Goal: Information Seeking & Learning: Learn about a topic

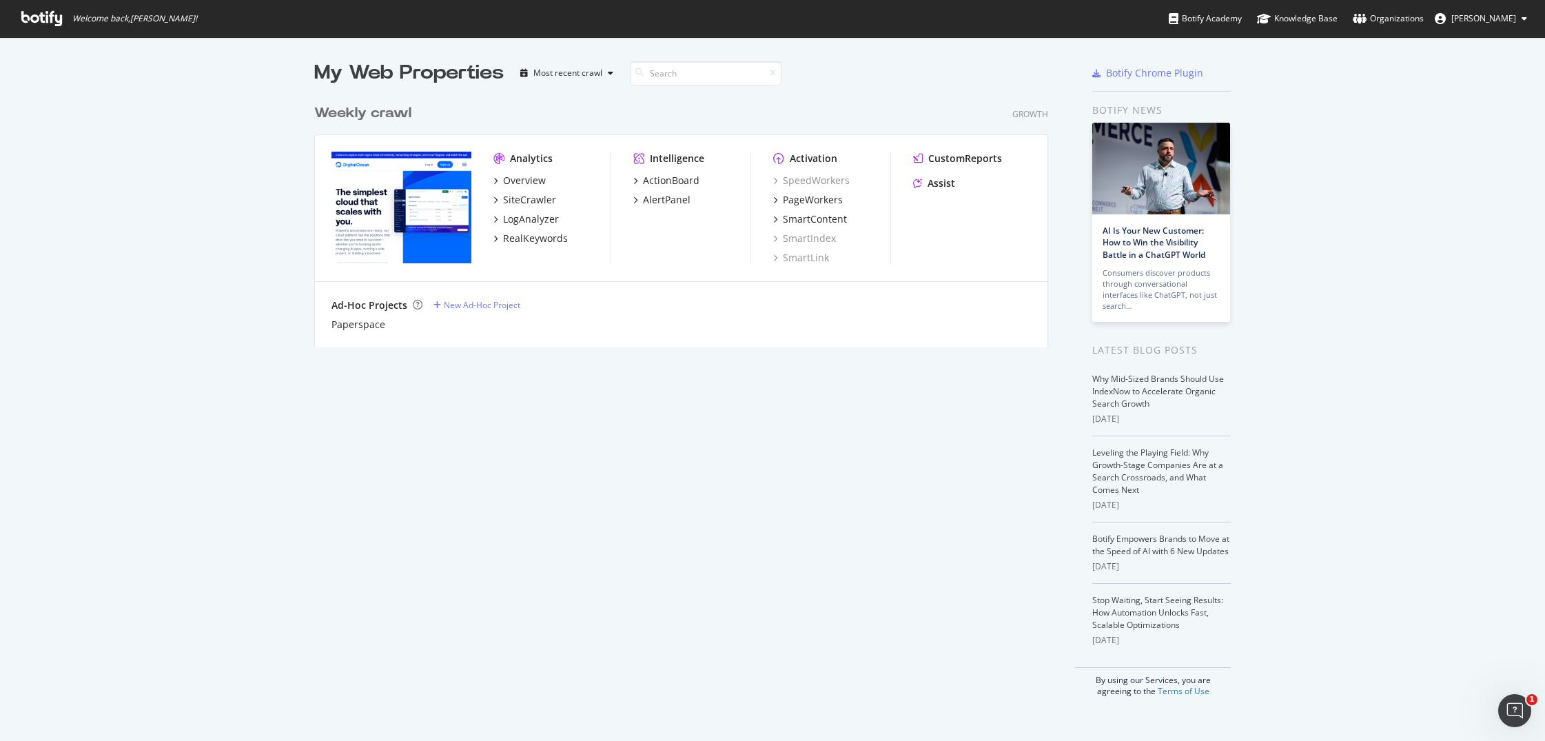
scroll to position [730, 1524]
click at [801, 216] on div "SmartContent" at bounding box center [815, 219] width 64 height 14
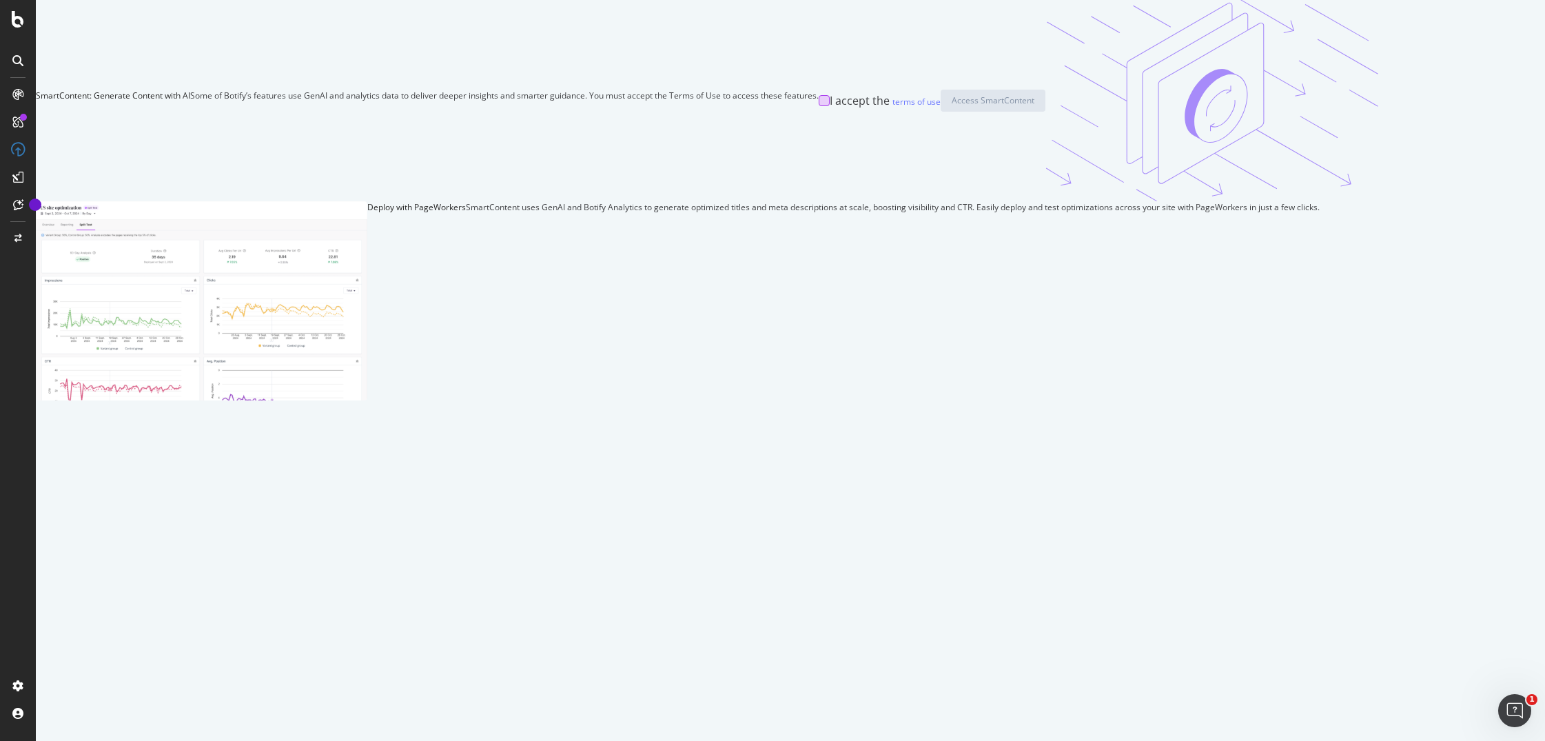
click at [818, 106] on div at bounding box center [823, 100] width 11 height 11
click at [951, 106] on div "Access SmartContent" at bounding box center [992, 100] width 83 height 12
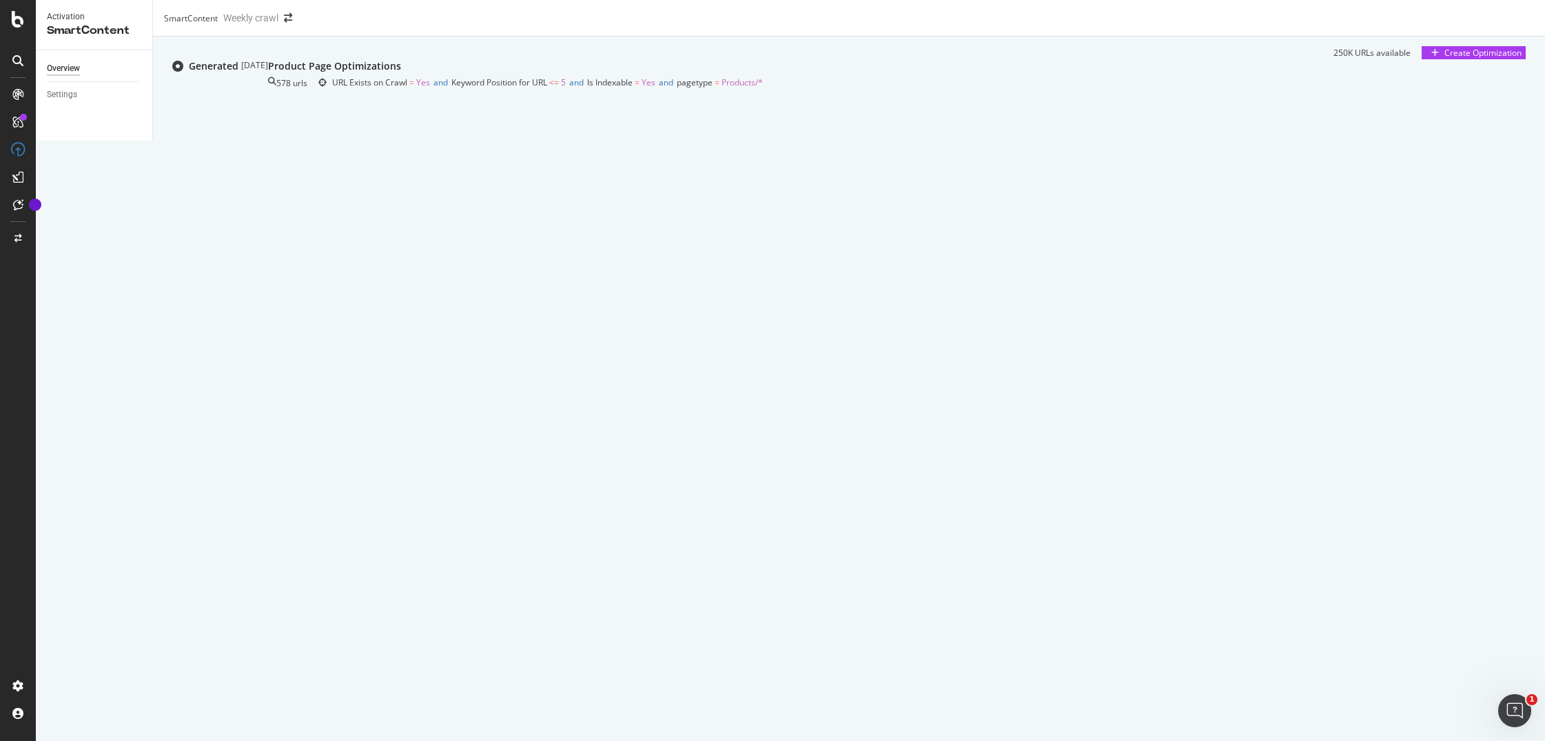
click at [763, 92] on div "578 urls URL Exists on Crawl = Yes and Keyword Position for URL <= 5 and Is Ind…" at bounding box center [515, 82] width 495 height 19
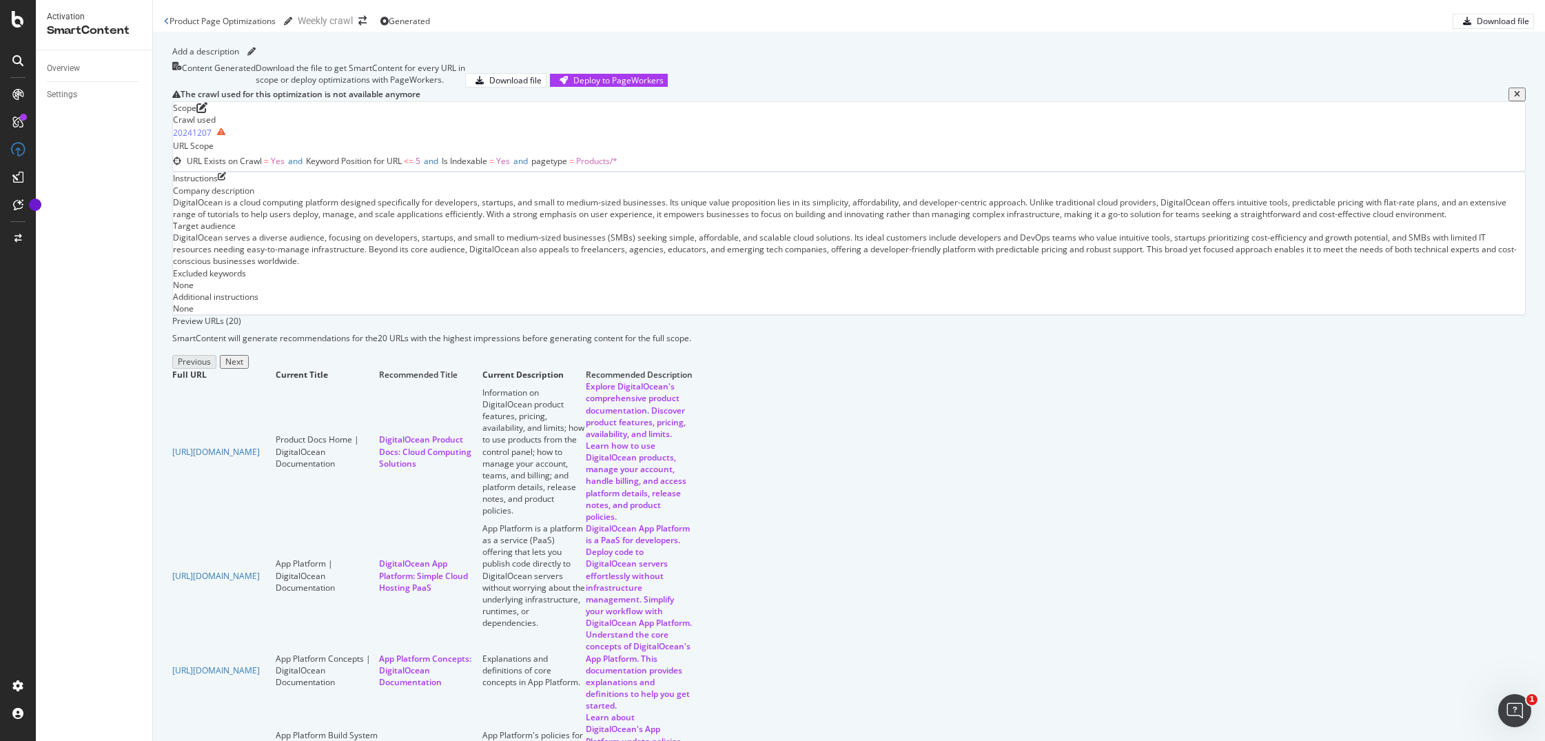
click at [1077, 32] on div "Product Page Optimizations Product Page Optimizations Weekly crawl Generated Do…" at bounding box center [849, 16] width 1392 height 32
click at [55, 72] on div "Overview" at bounding box center [63, 68] width 33 height 14
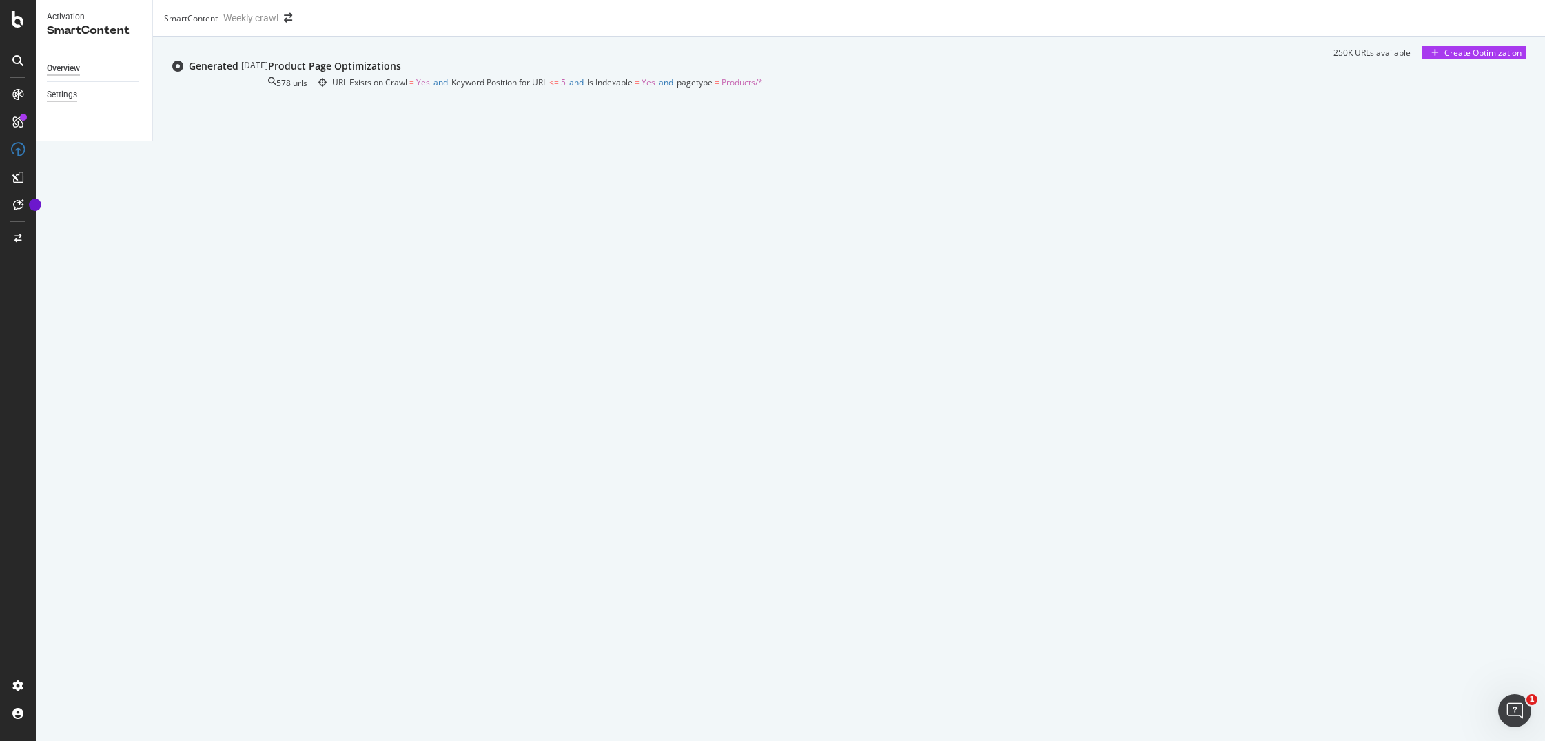
click at [56, 92] on div "Settings" at bounding box center [62, 94] width 30 height 14
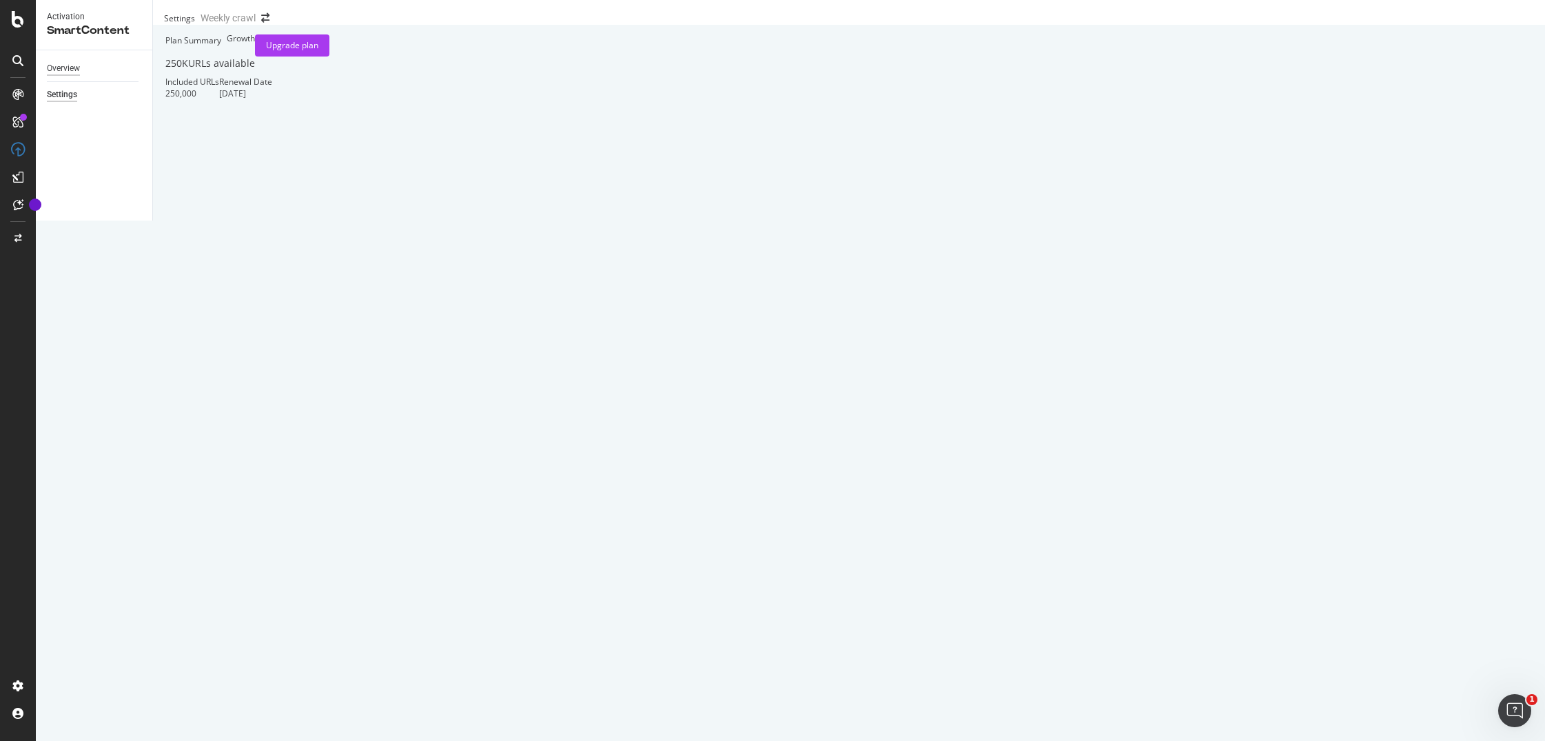
click at [72, 68] on div "Overview" at bounding box center [63, 68] width 33 height 14
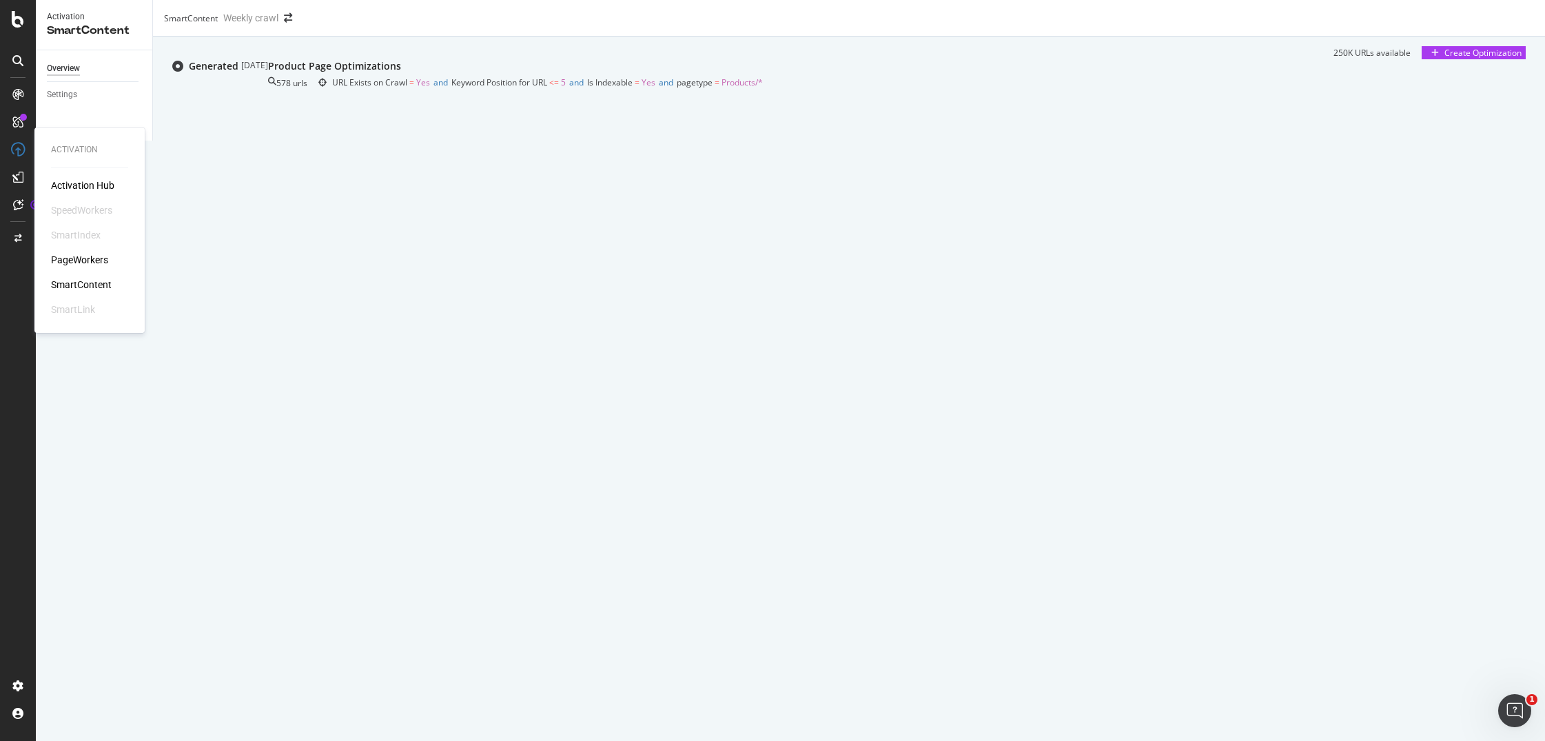
click at [92, 254] on div "PageWorkers" at bounding box center [79, 260] width 57 height 14
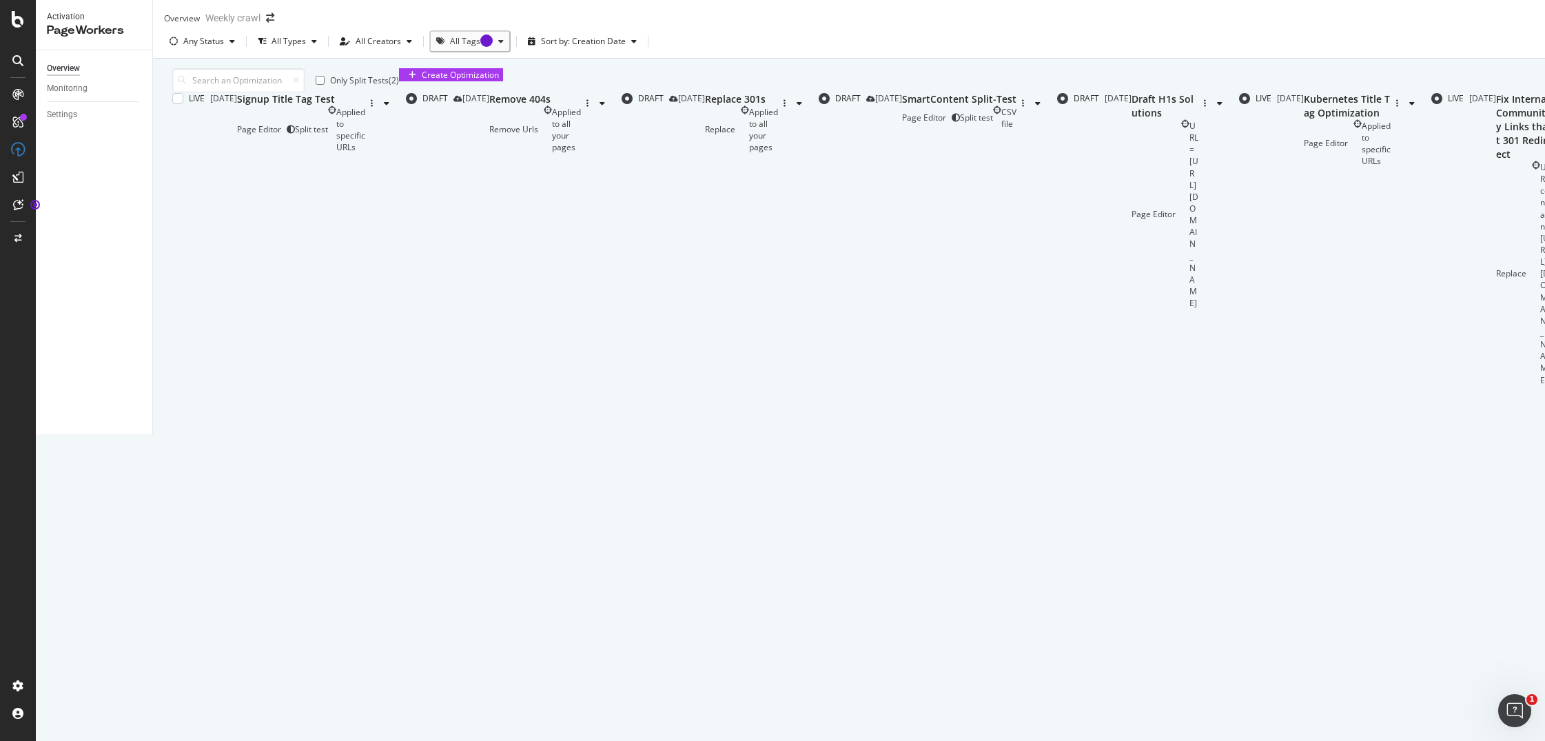
click at [365, 106] on div "Signup Title Tag Test" at bounding box center [301, 99] width 128 height 14
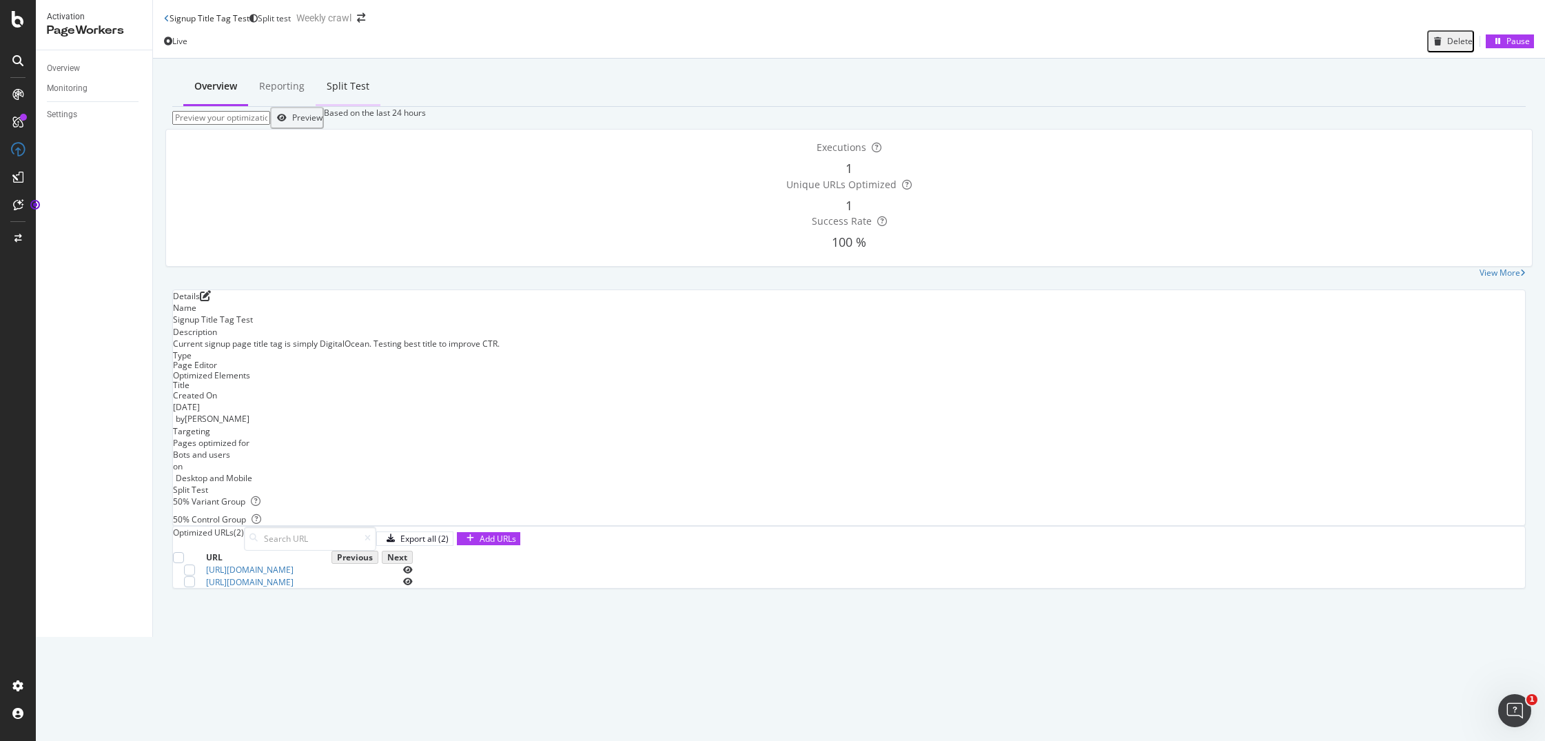
click at [327, 79] on div "Split Test" at bounding box center [348, 86] width 43 height 14
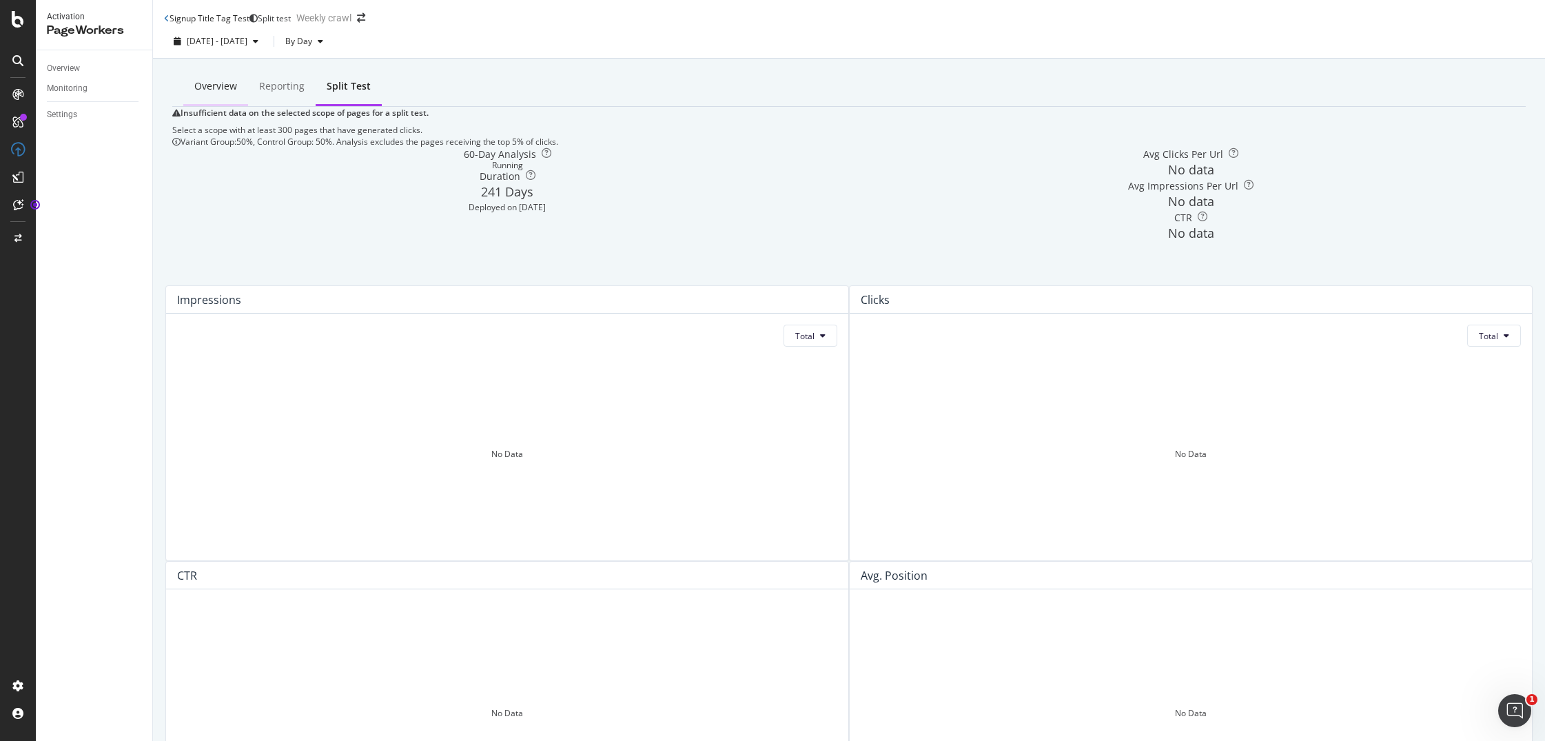
click at [207, 83] on div "Overview" at bounding box center [215, 86] width 43 height 14
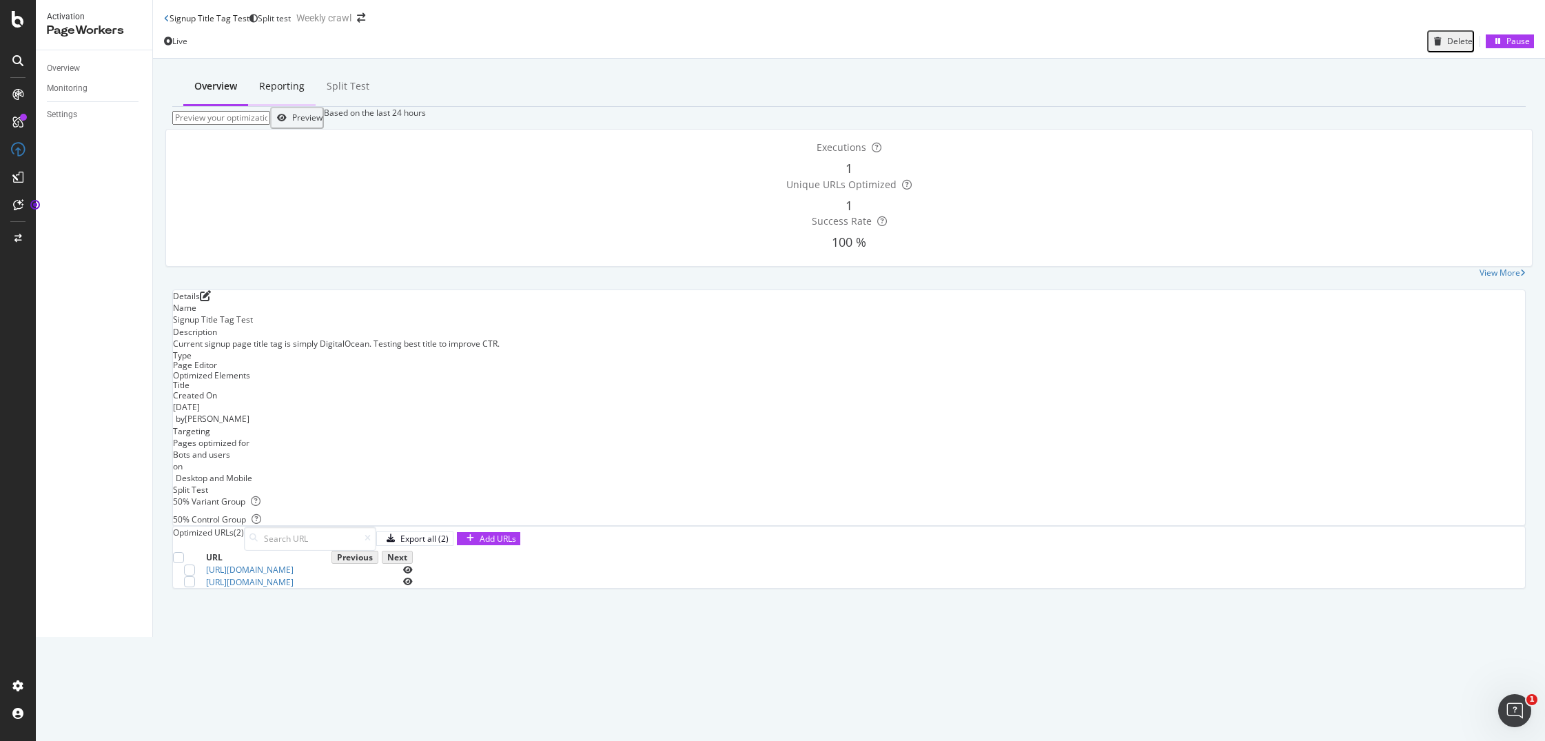
click at [259, 82] on div "Reporting" at bounding box center [281, 86] width 45 height 14
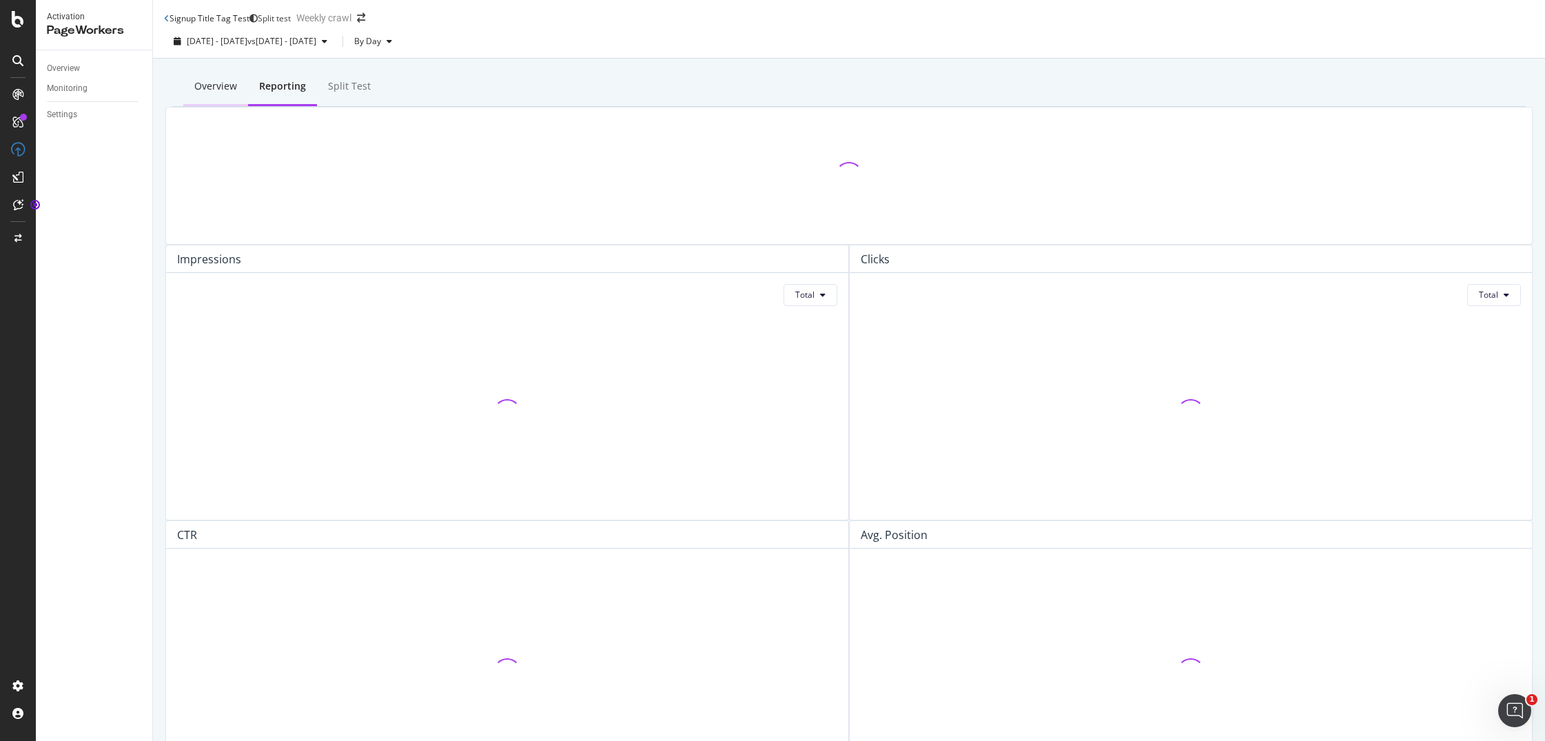
click at [194, 84] on div "Overview" at bounding box center [215, 86] width 43 height 14
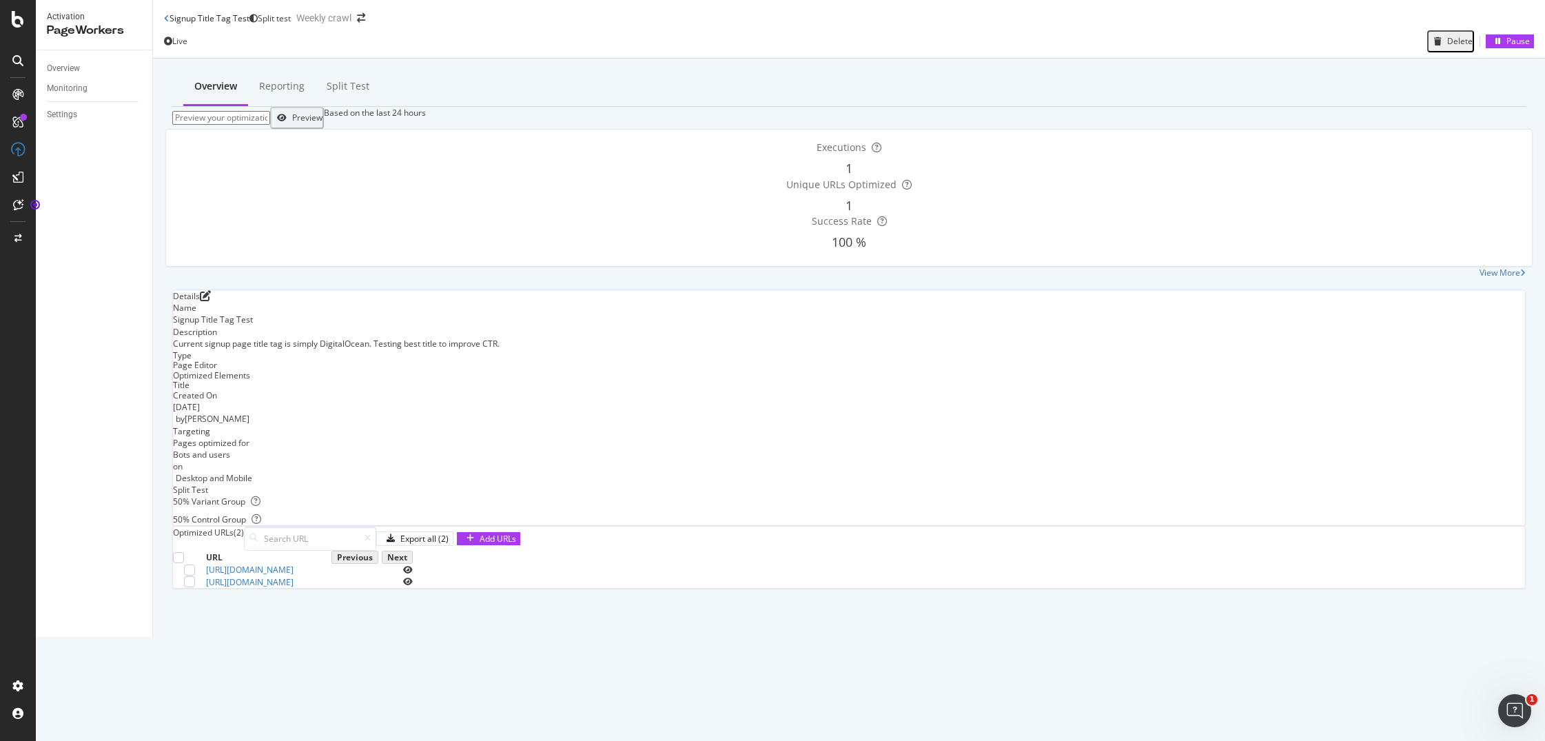
scroll to position [33, 0]
click at [1506, 35] on div "Pause" at bounding box center [1517, 41] width 23 height 12
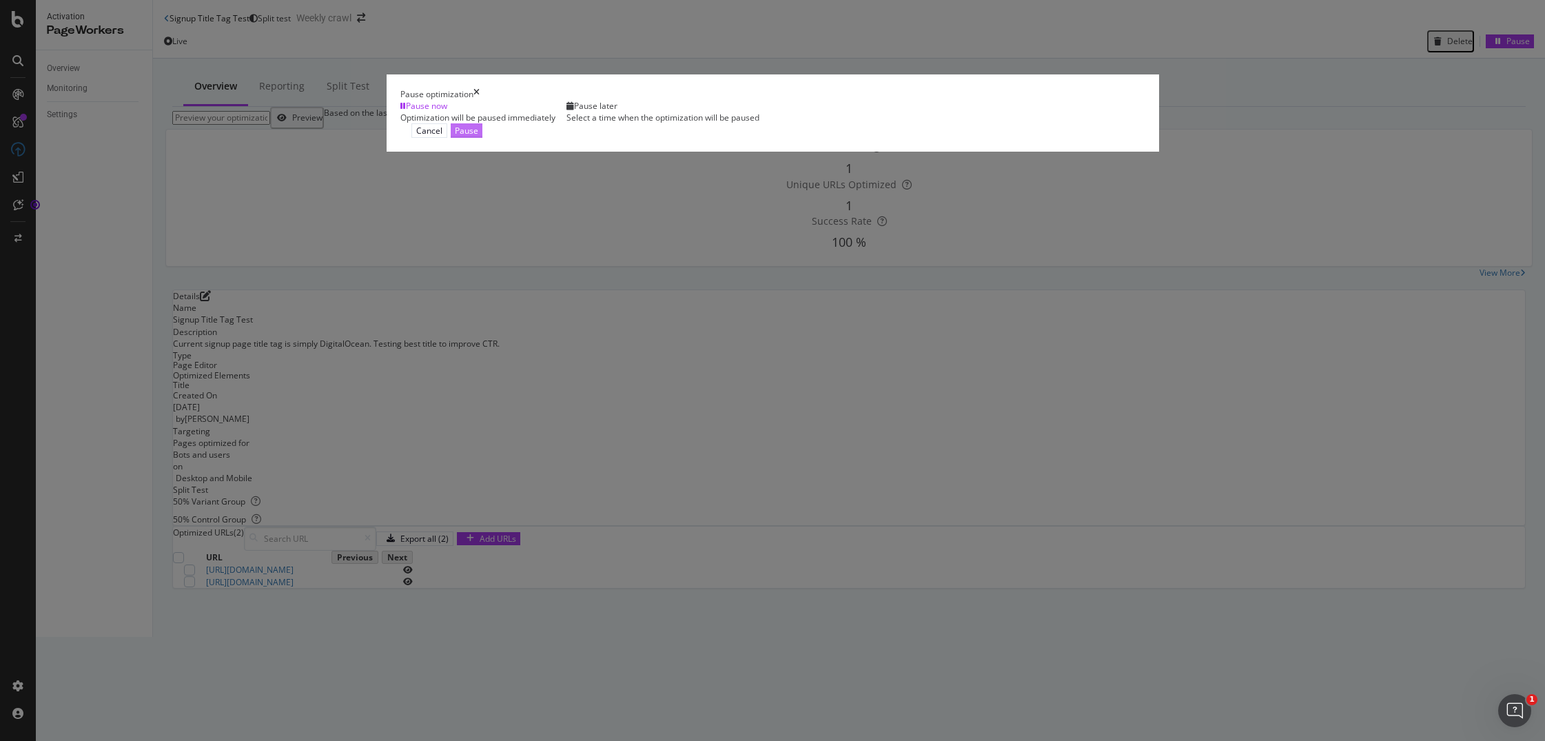
click at [478, 136] on div "Pause" at bounding box center [466, 131] width 23 height 12
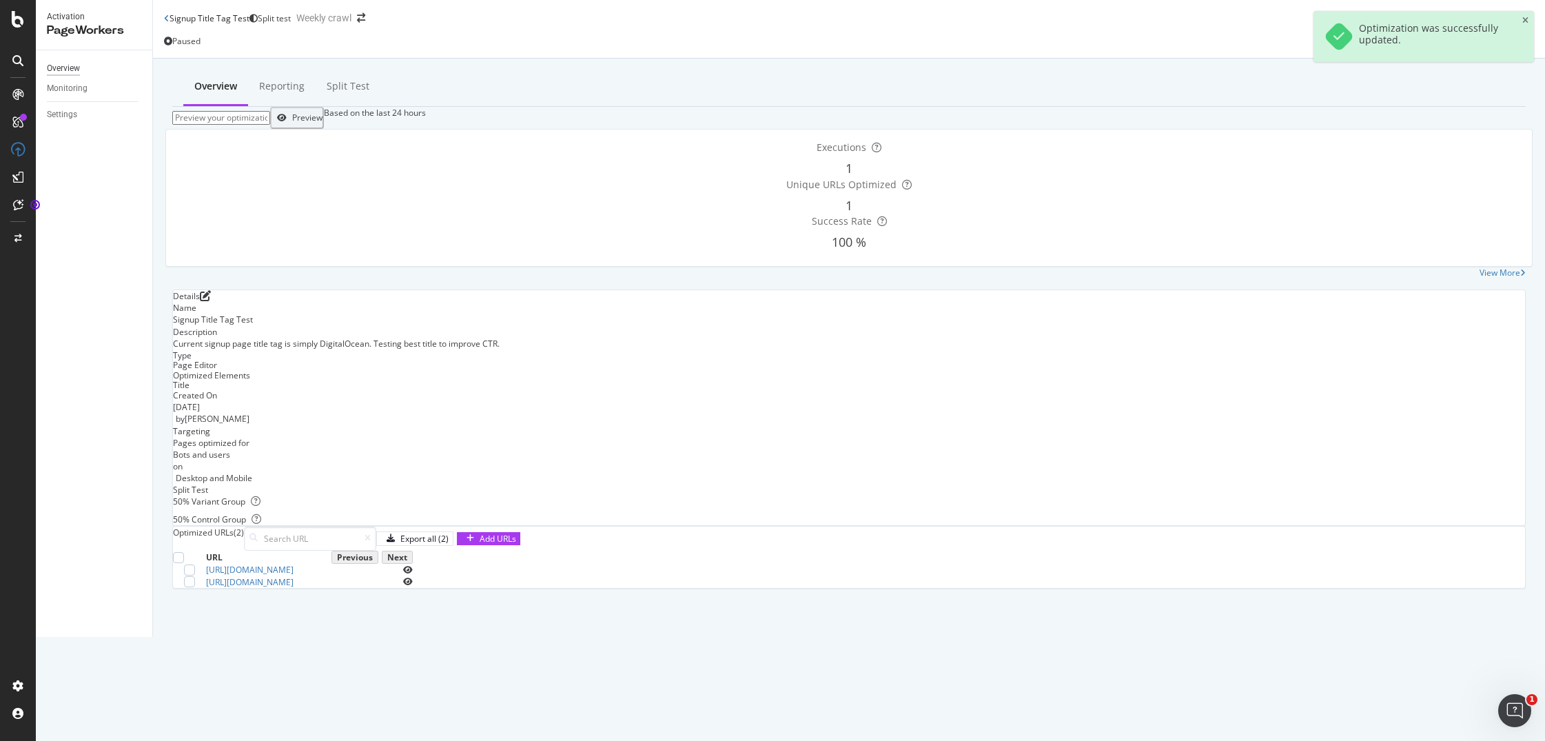
click at [59, 62] on div "Overview" at bounding box center [63, 68] width 33 height 14
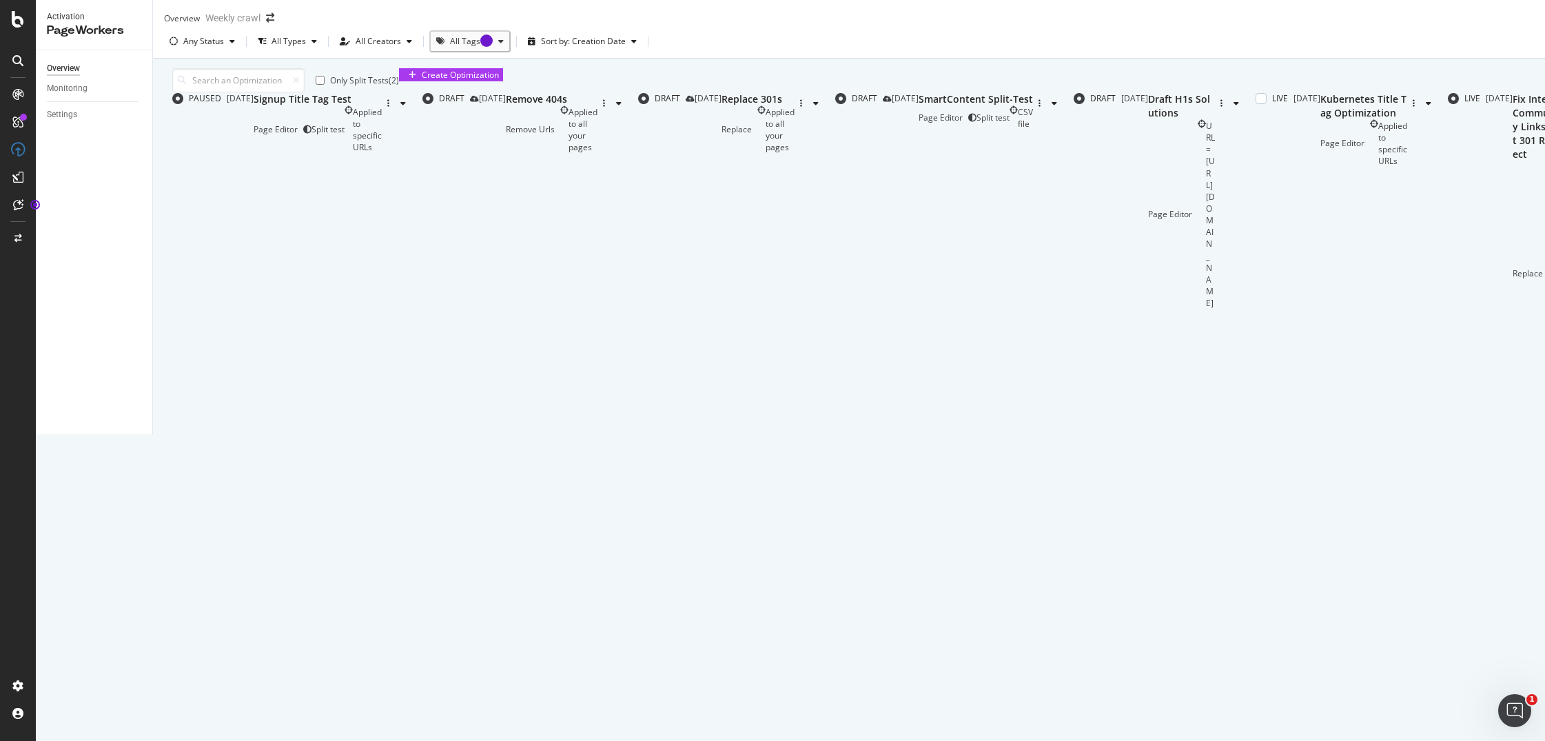
scroll to position [135, 0]
click at [1320, 167] on div "Page Editor Applied to specific URLs" at bounding box center [1363, 144] width 87 height 48
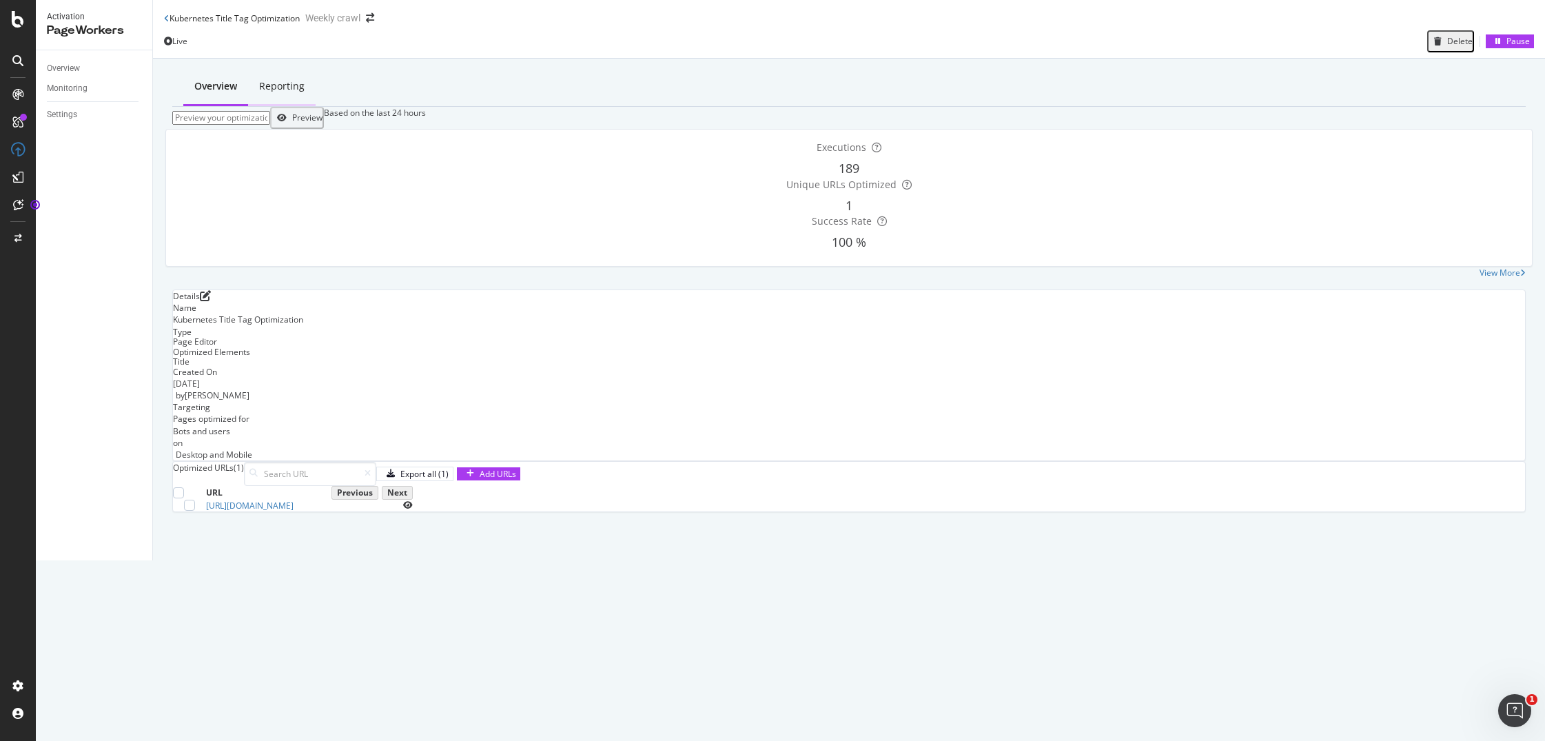
click at [271, 94] on div "Reporting" at bounding box center [282, 87] width 68 height 38
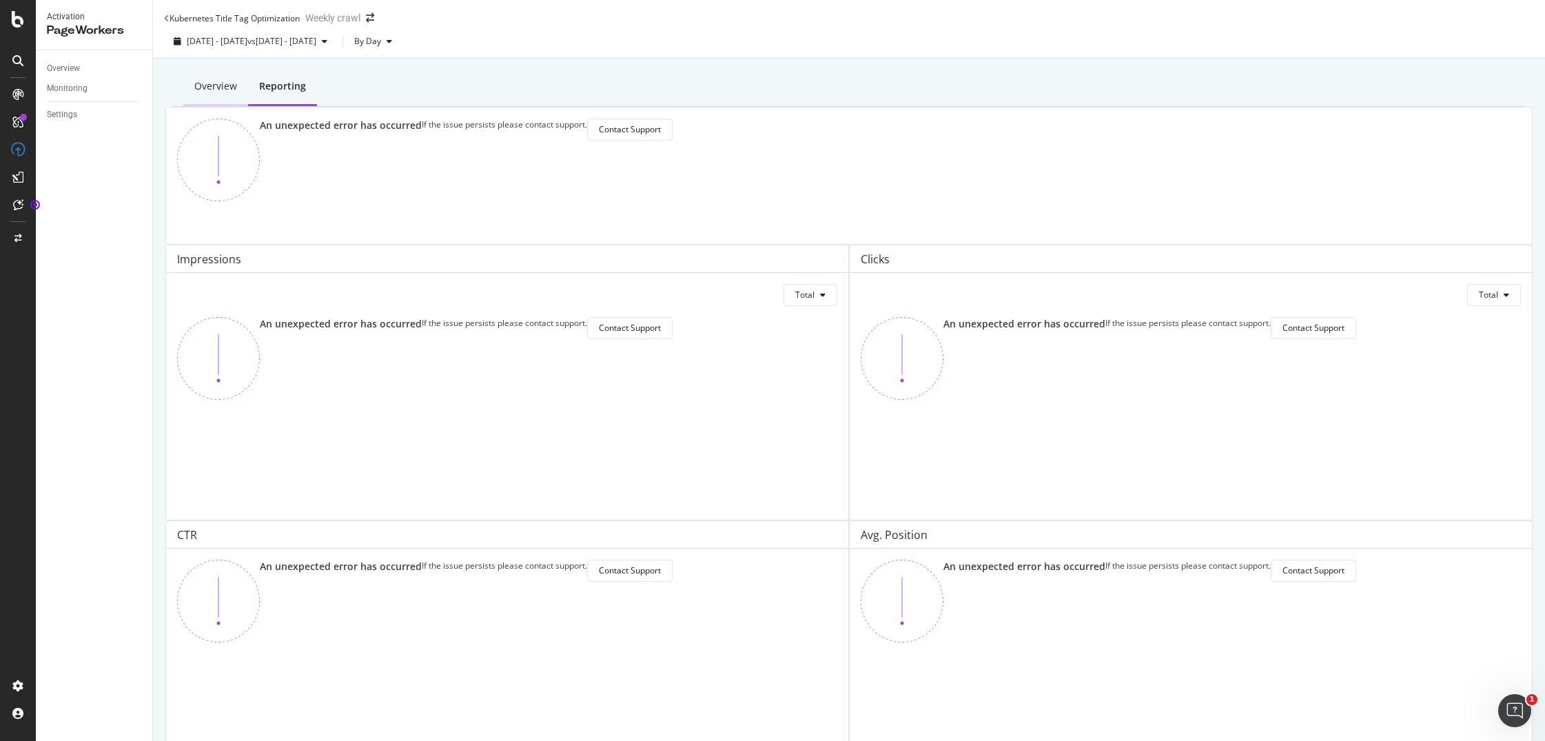
click at [189, 93] on div "Overview" at bounding box center [215, 87] width 65 height 38
